Goal: Information Seeking & Learning: Learn about a topic

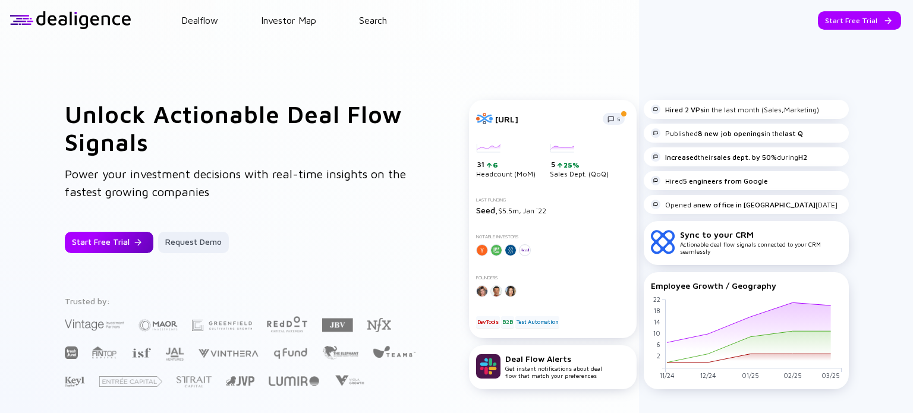
click at [134, 245] on div at bounding box center [137, 242] width 7 height 7
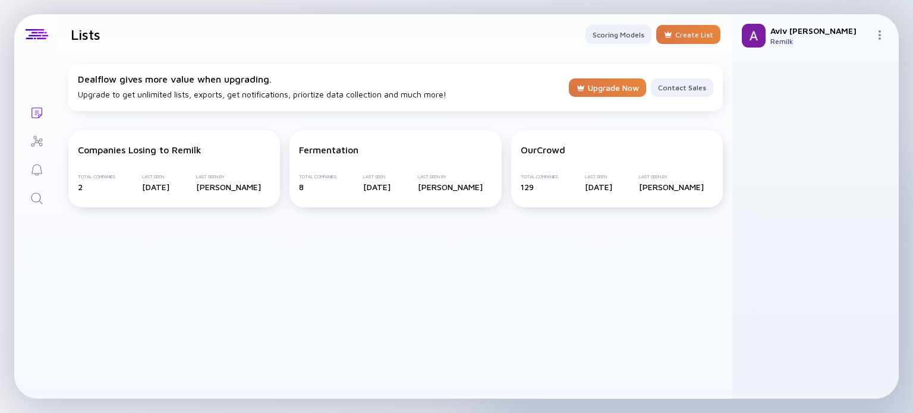
click at [36, 199] on icon "Search" at bounding box center [37, 198] width 14 height 14
click at [177, 147] on div "Companies Losing to Remilk" at bounding box center [140, 149] width 124 height 11
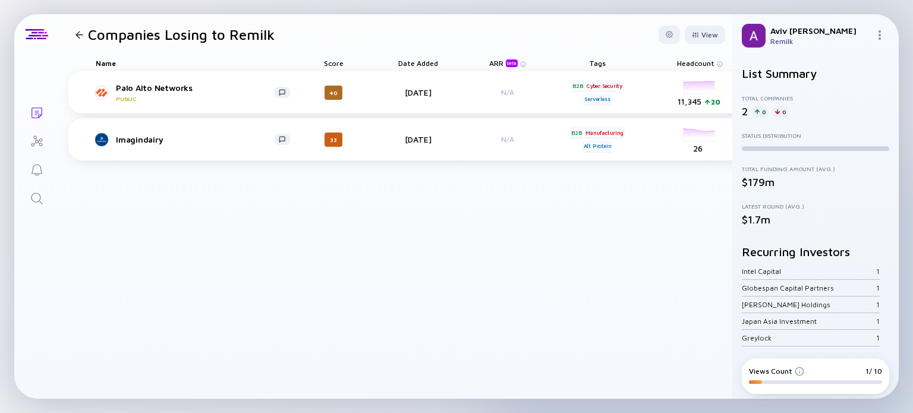
click at [75, 33] on div at bounding box center [79, 35] width 8 height 8
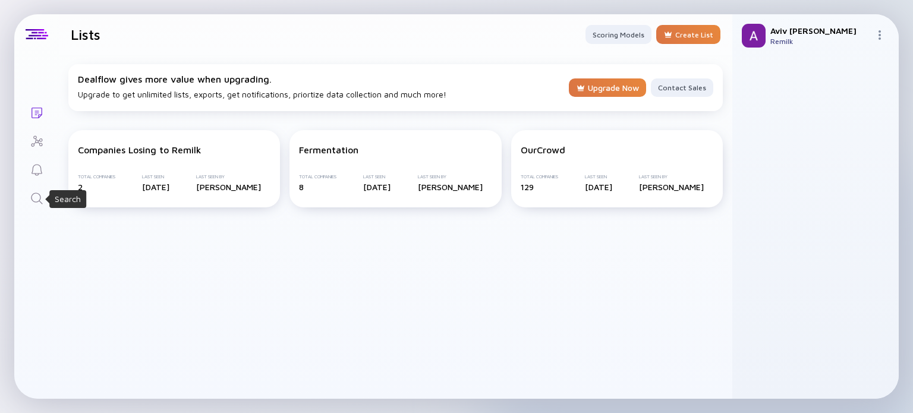
click at [35, 199] on icon "Search" at bounding box center [37, 198] width 14 height 14
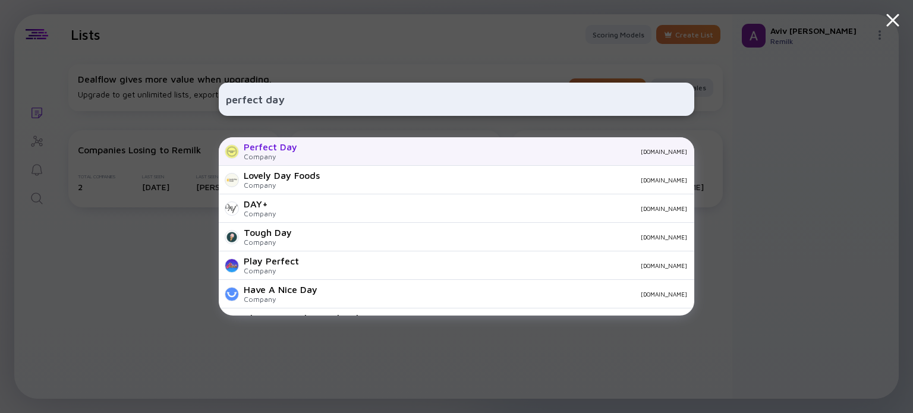
type input "perfect day"
click at [295, 155] on div "Company" at bounding box center [270, 156] width 53 height 9
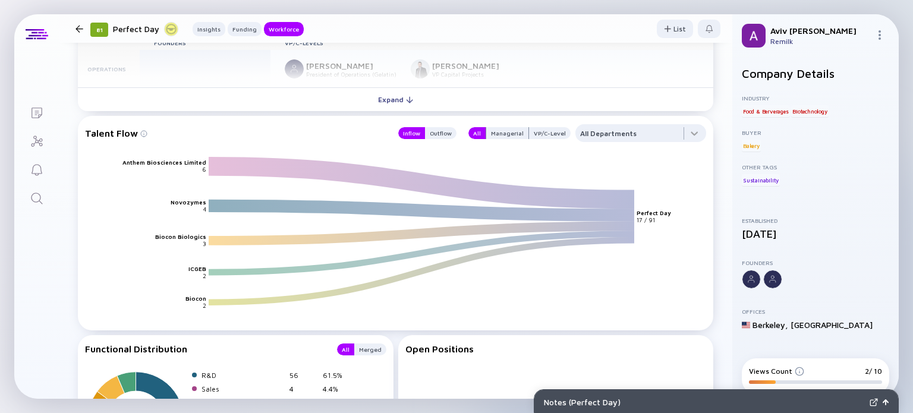
scroll to position [1367, 0]
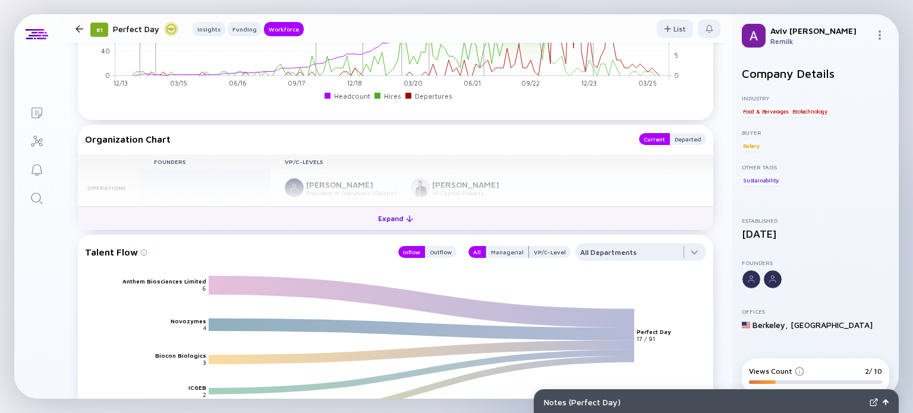
click at [344, 225] on button "Expand" at bounding box center [395, 218] width 635 height 24
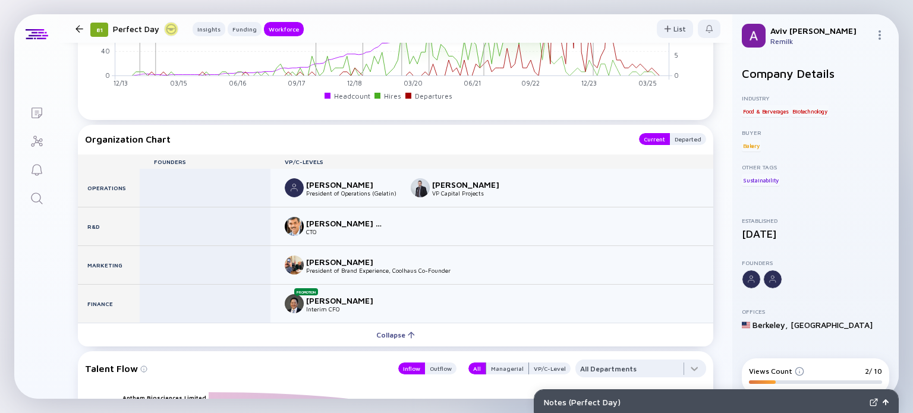
drag, startPoint x: 370, startPoint y: 301, endPoint x: 307, endPoint y: 300, distance: 63.0
click at [307, 300] on div "[PERSON_NAME]" at bounding box center [345, 300] width 78 height 10
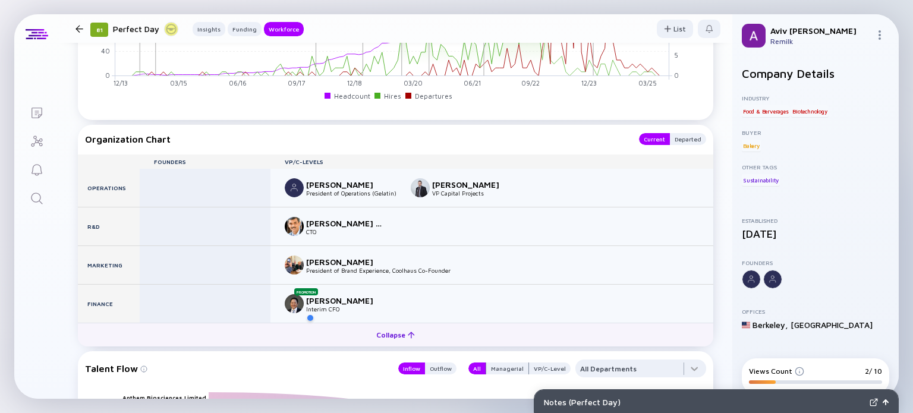
copy div "[PERSON_NAME]"
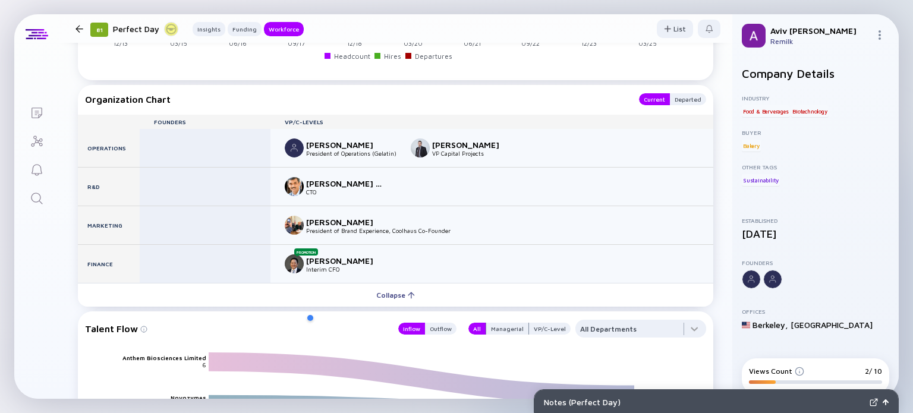
scroll to position [1426, 0]
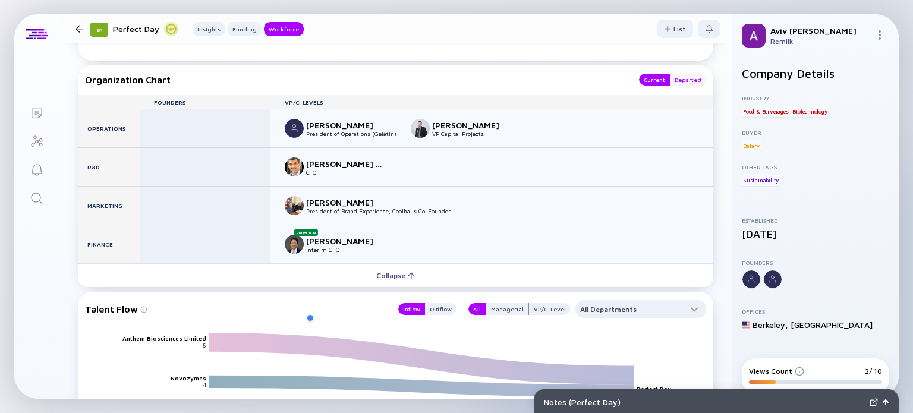
click at [670, 79] on div "Departed" at bounding box center [688, 80] width 36 height 12
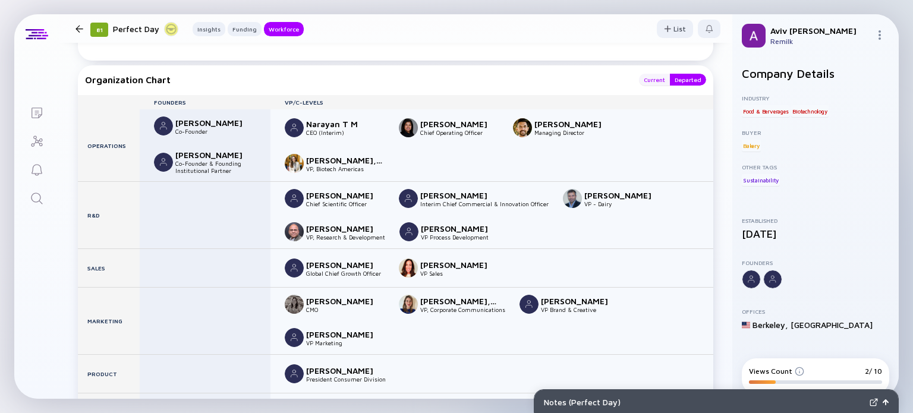
click at [653, 80] on div "Current" at bounding box center [654, 80] width 31 height 12
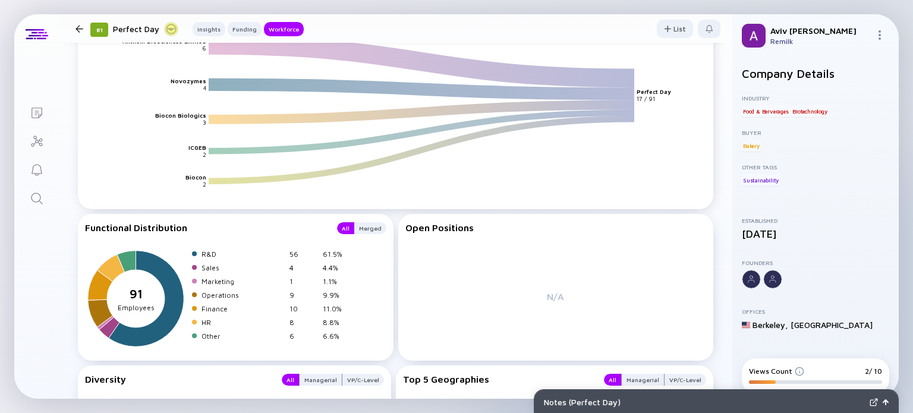
scroll to position [1885, 0]
